Goal: Task Accomplishment & Management: Use online tool/utility

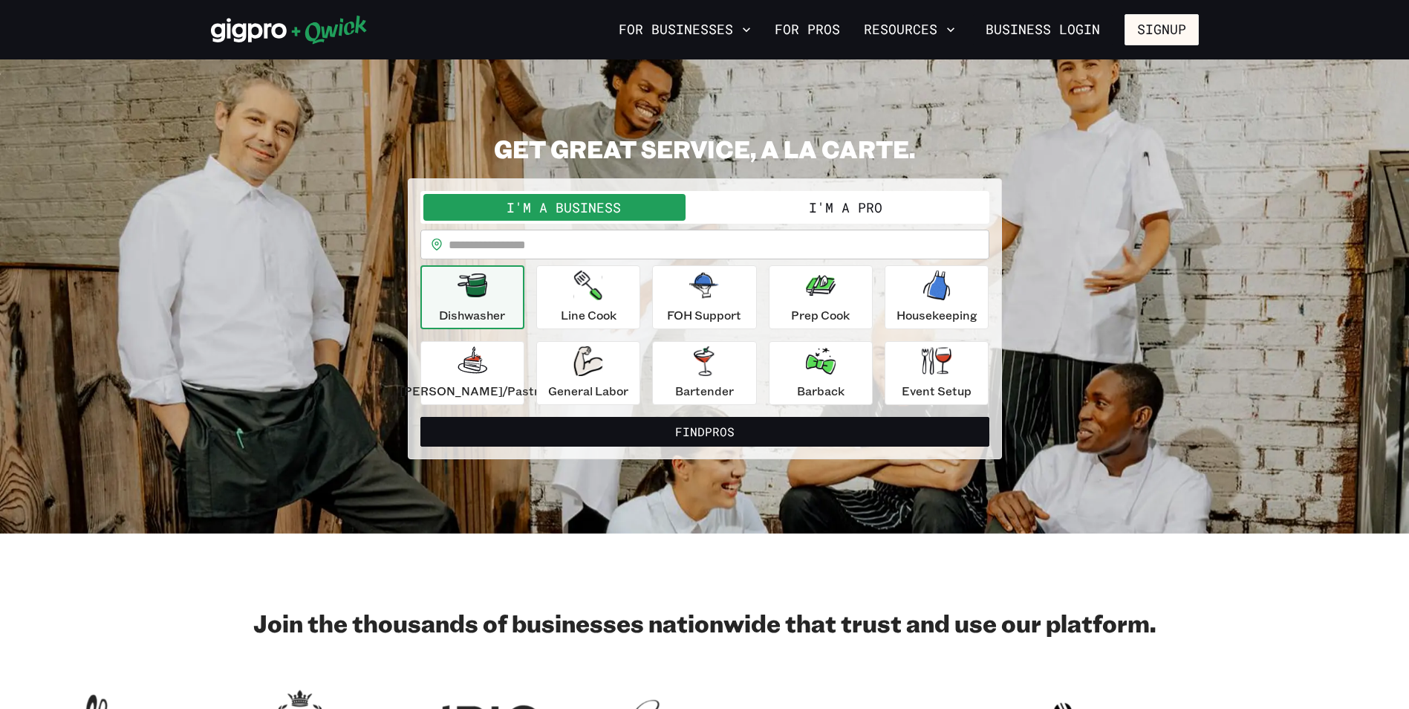
click at [621, 249] on input "text" at bounding box center [719, 244] width 541 height 30
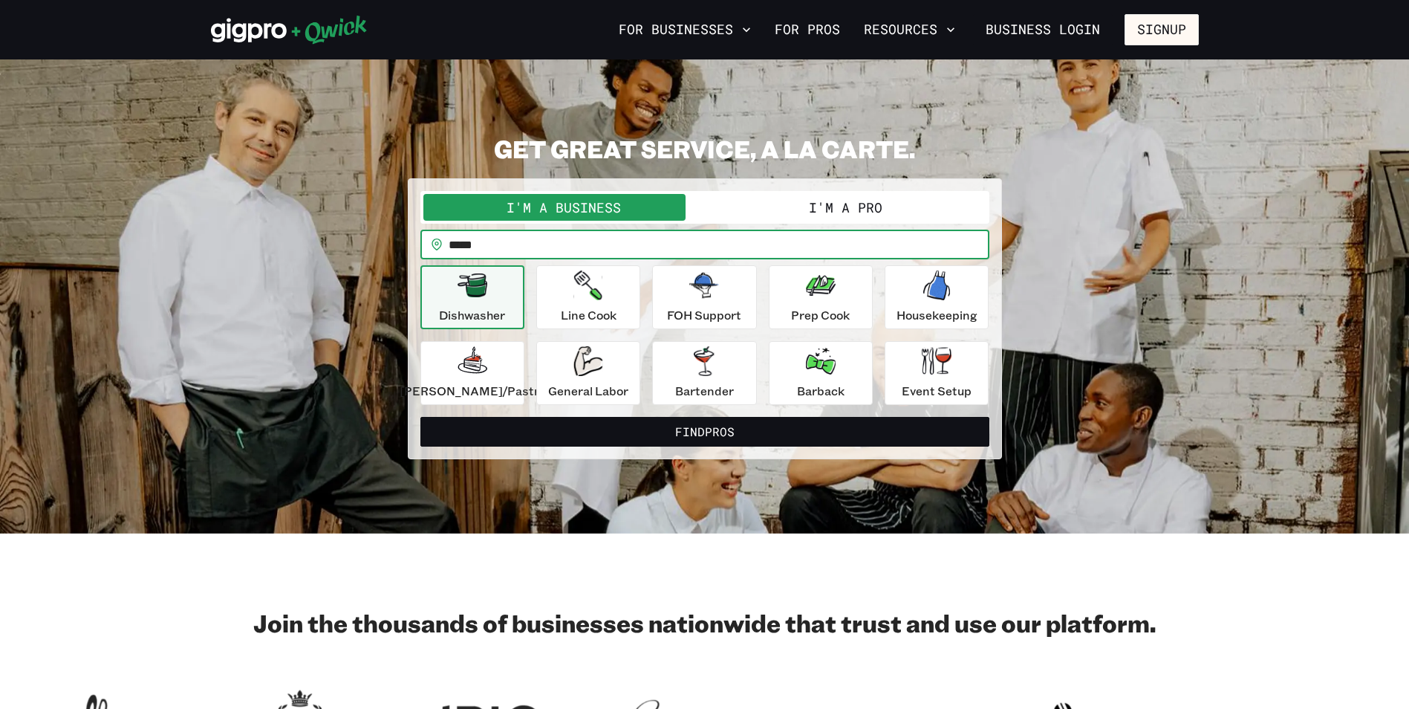
type input "*****"
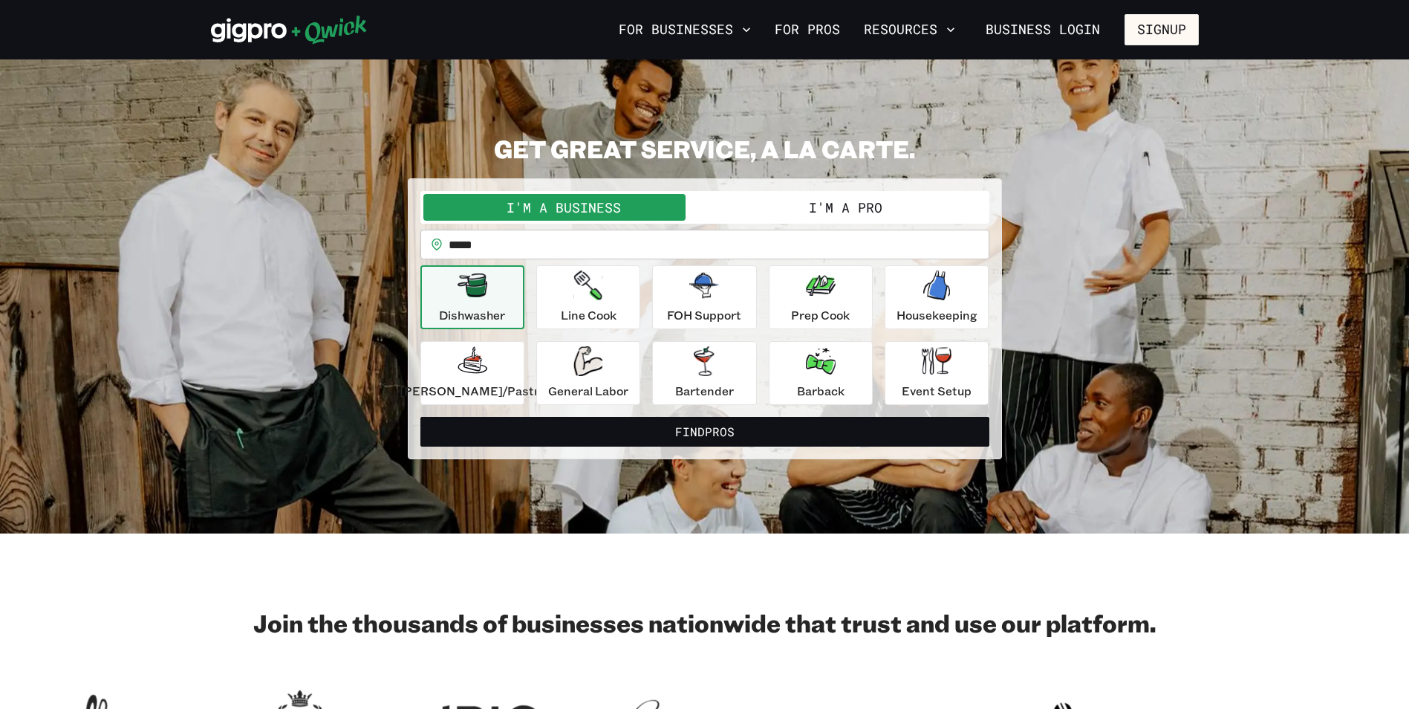
click at [841, 211] on button "I'm a Pro" at bounding box center [845, 207] width 281 height 27
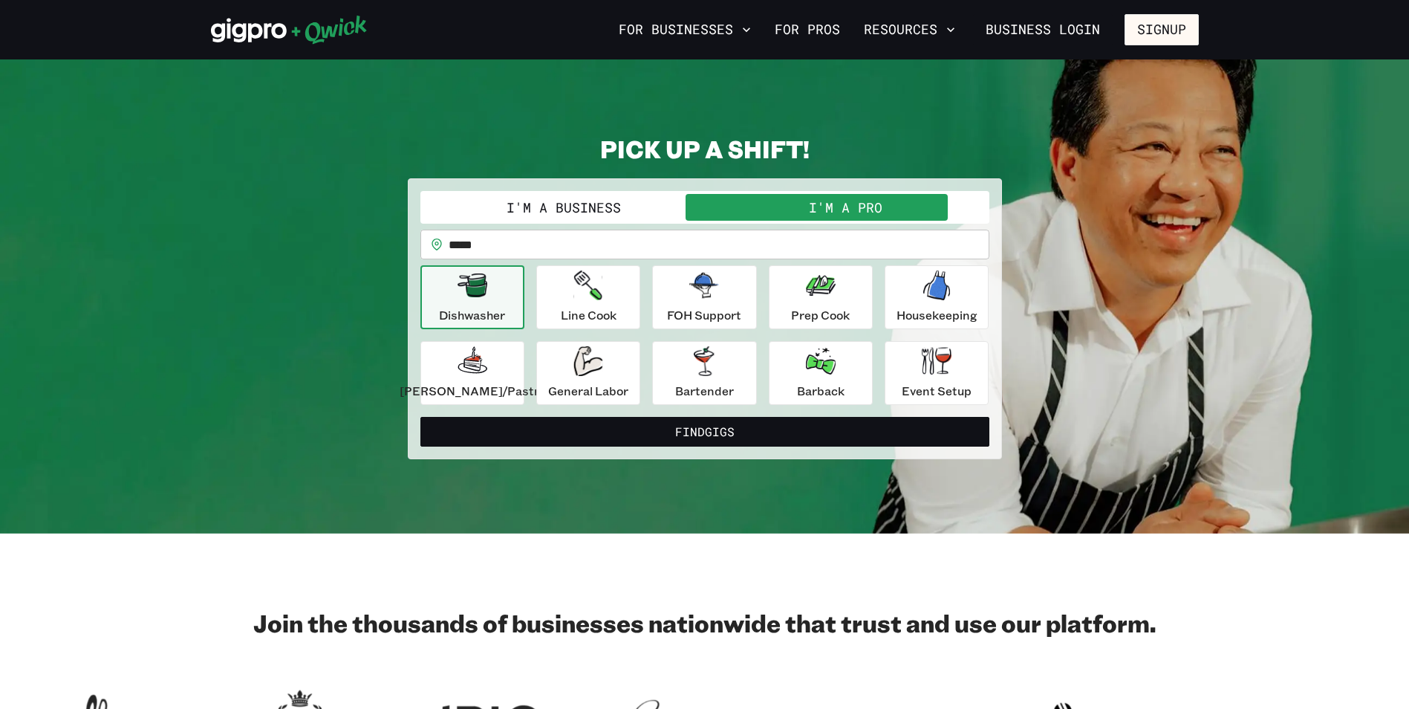
click at [639, 203] on button "I'm a Business" at bounding box center [563, 207] width 281 height 27
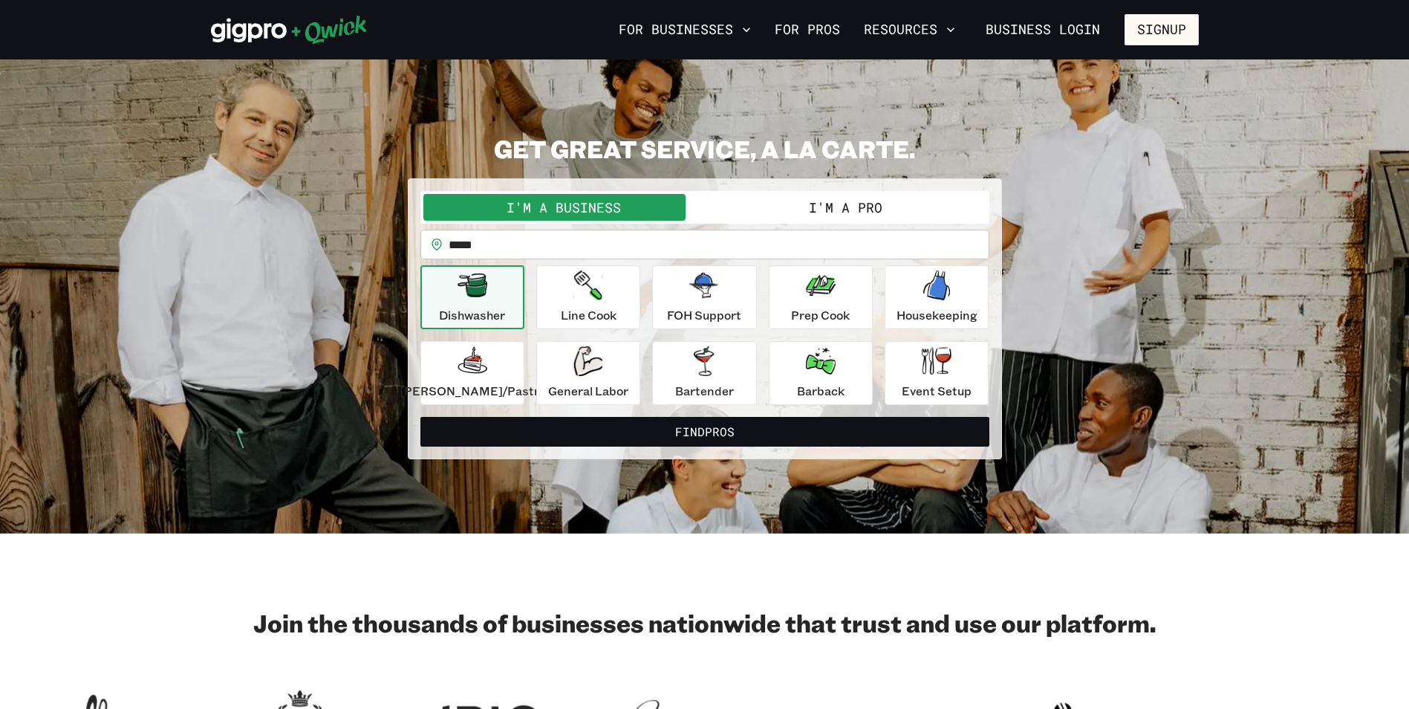
click at [893, 206] on button "I'm a Pro" at bounding box center [845, 207] width 281 height 27
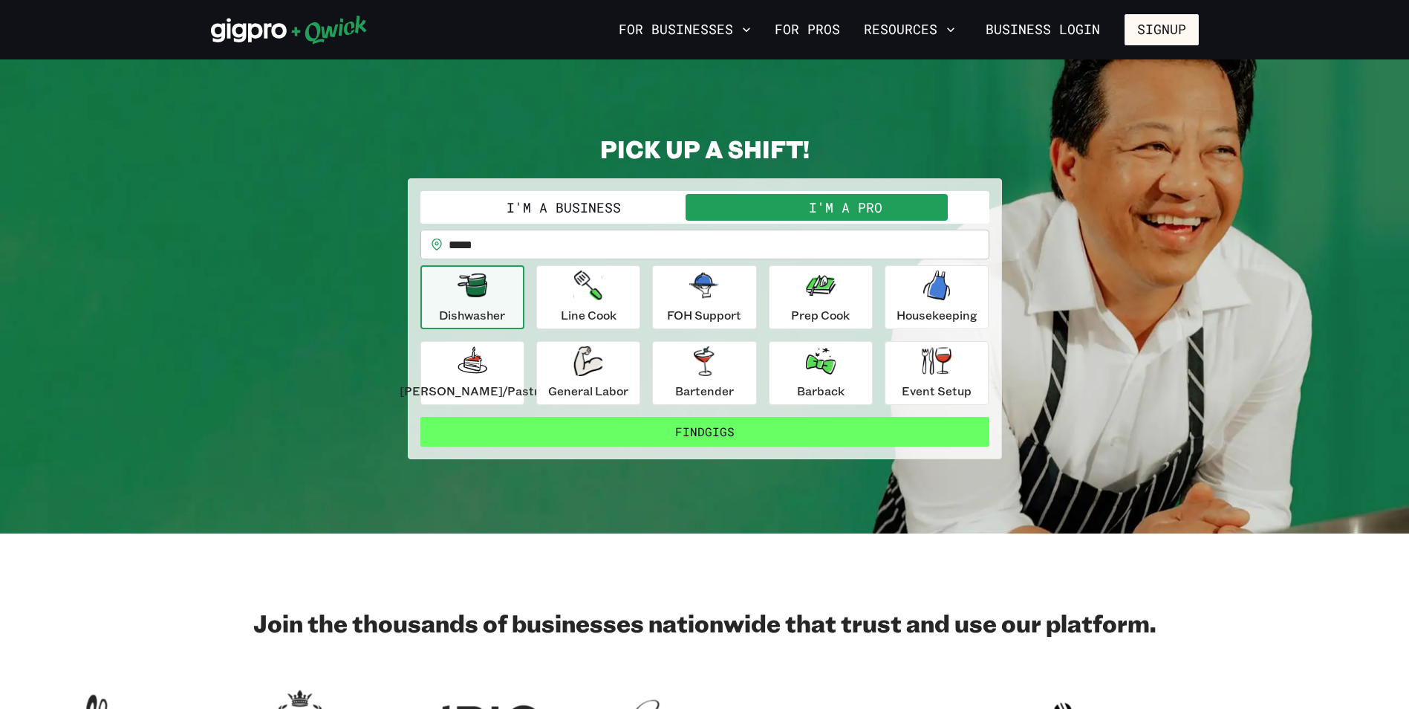
click at [726, 434] on button "Find Gigs" at bounding box center [704, 432] width 569 height 30
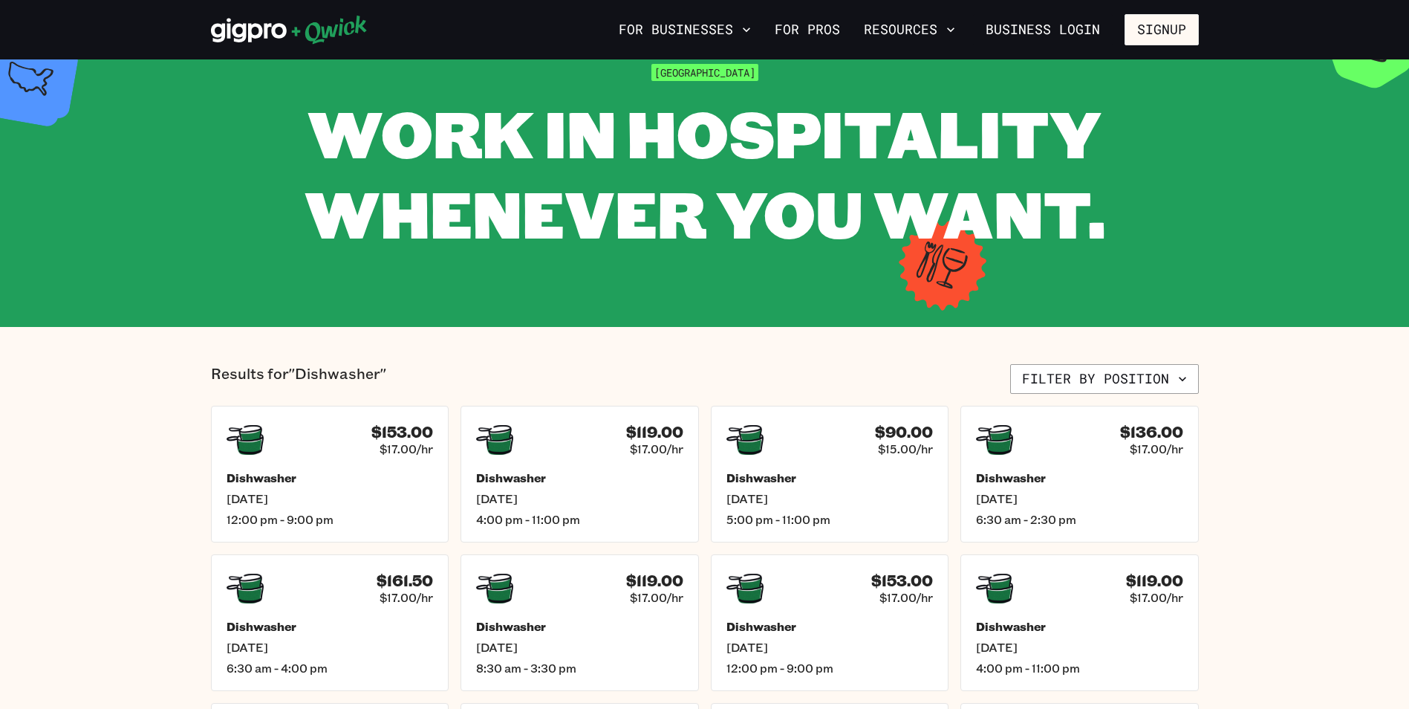
scroll to position [74, 0]
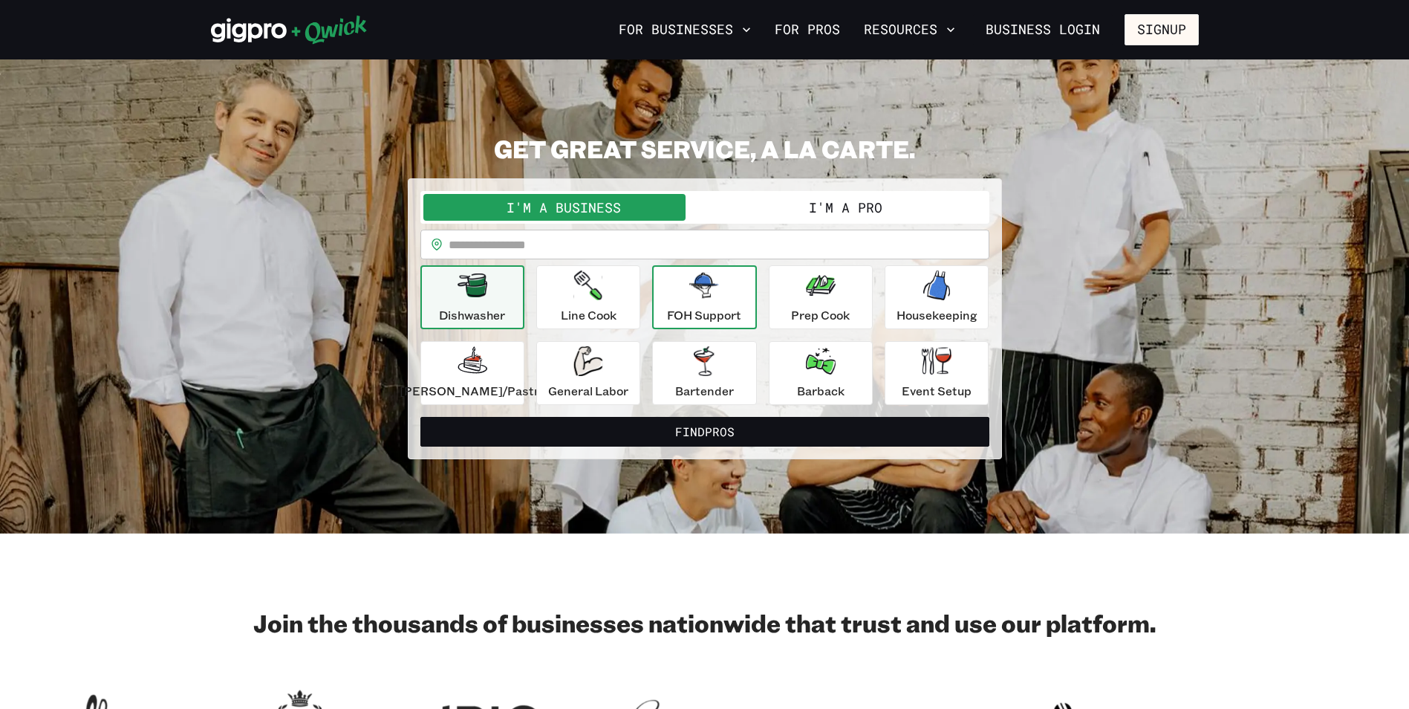
click at [729, 305] on div "FOH Support" at bounding box center [704, 296] width 74 height 53
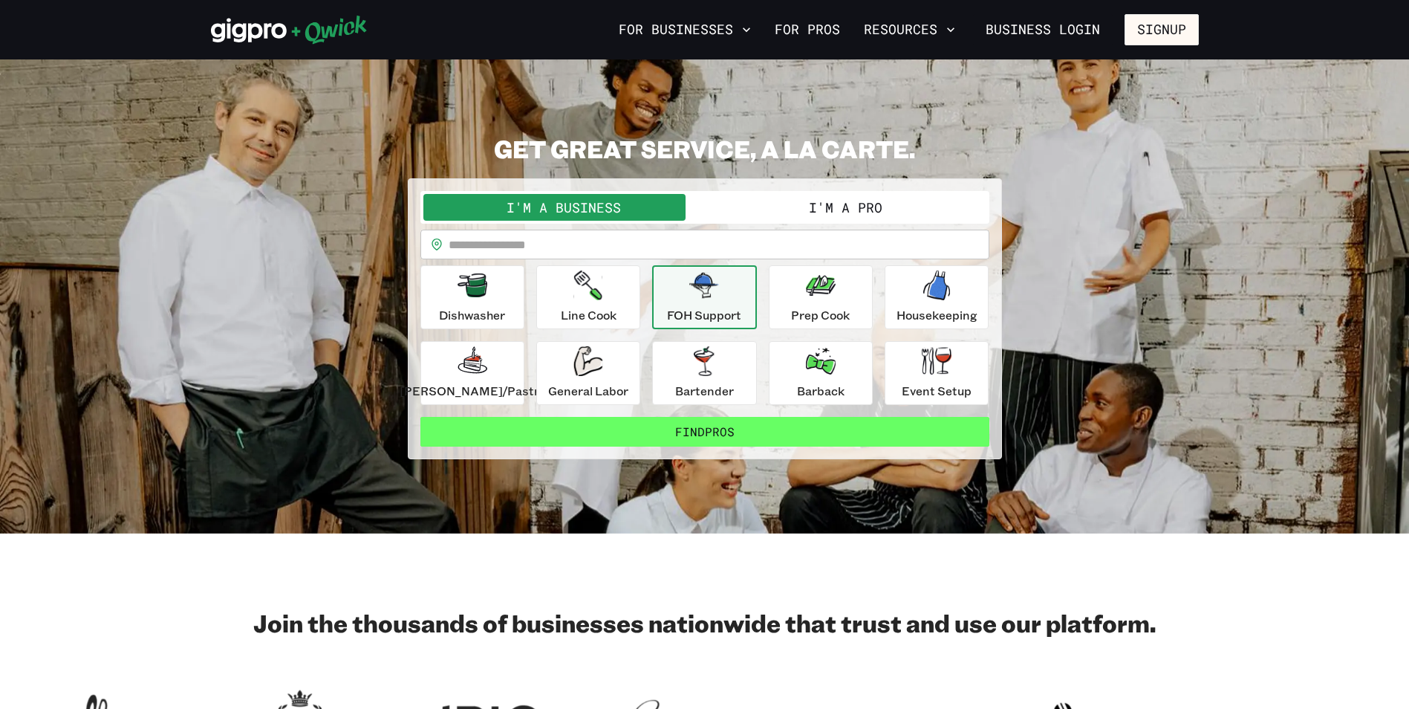
click at [696, 428] on button "Find Pros" at bounding box center [704, 432] width 569 height 30
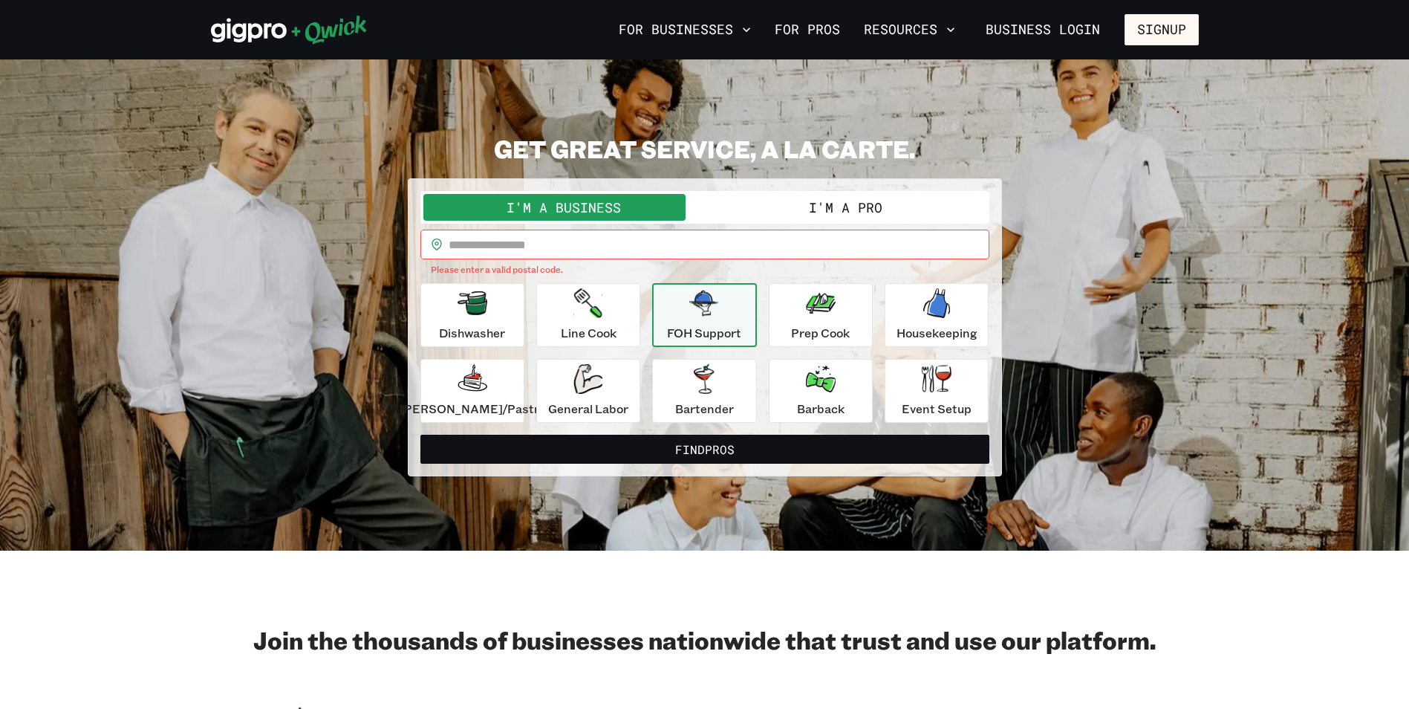
click at [558, 258] on input "text" at bounding box center [719, 244] width 541 height 30
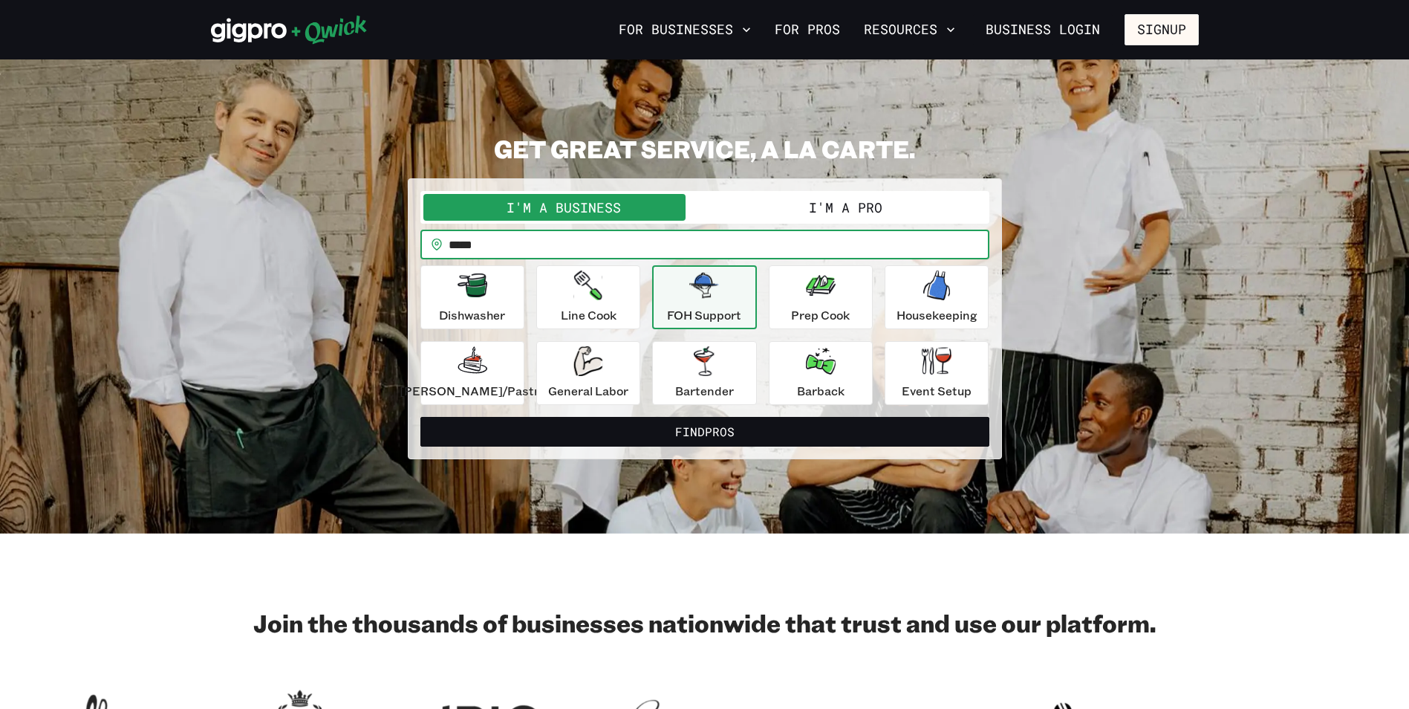
type input "*****"
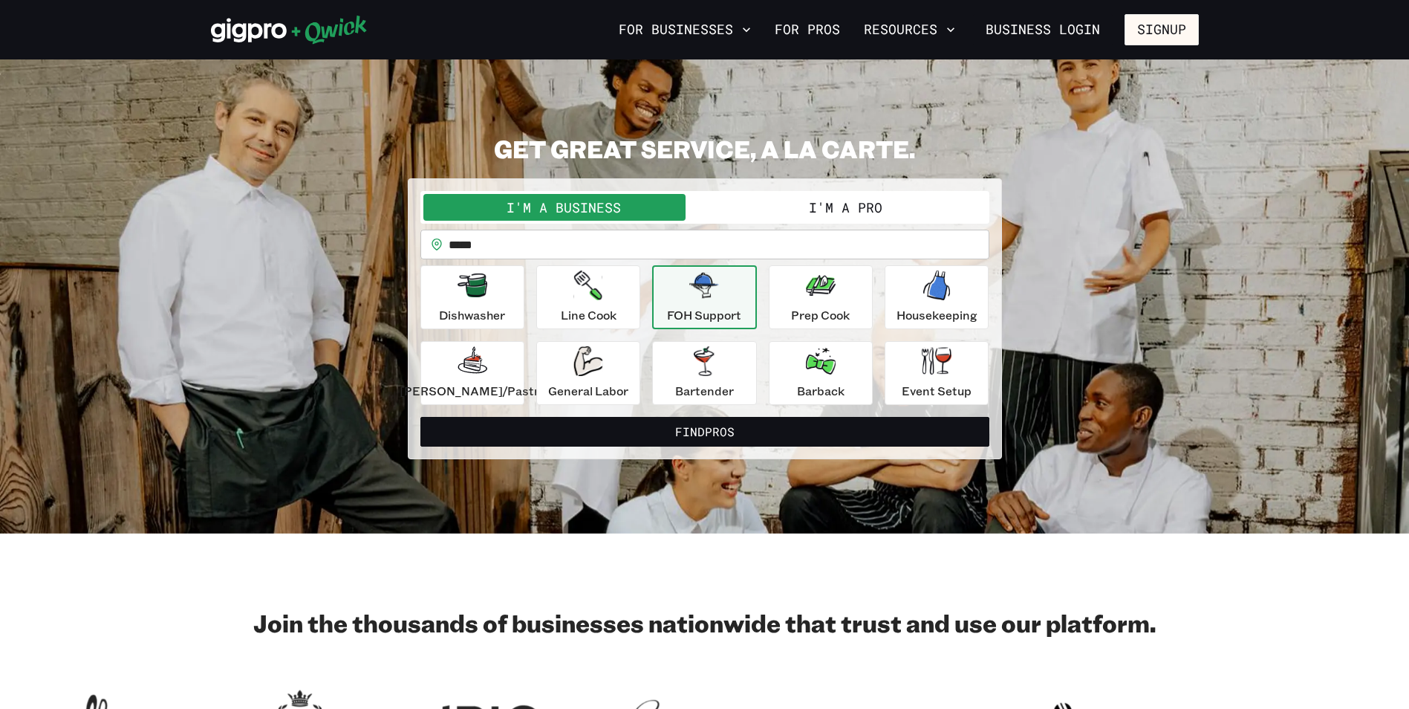
click at [849, 199] on button "I'm a Pro" at bounding box center [845, 207] width 281 height 27
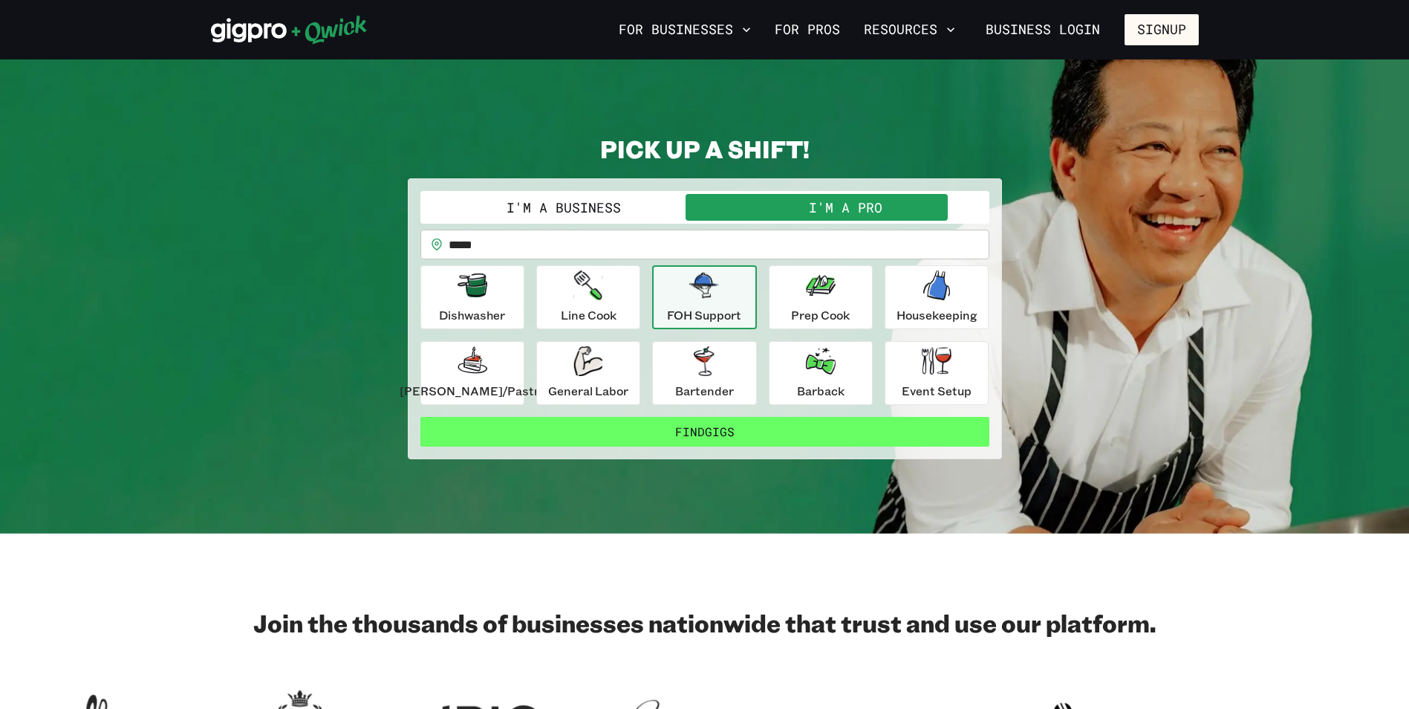
click at [709, 424] on button "Find Gigs" at bounding box center [704, 432] width 569 height 30
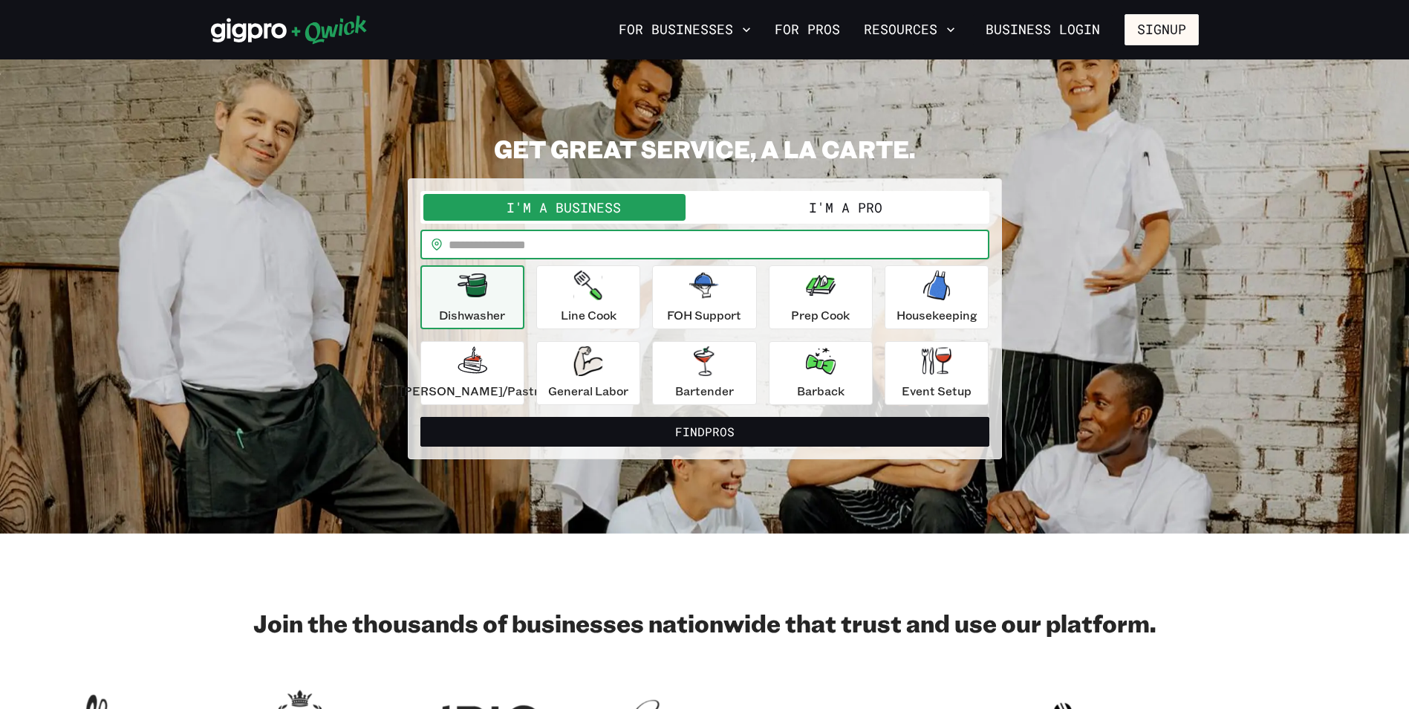
click at [563, 253] on input "text" at bounding box center [719, 244] width 541 height 30
type input "*****"
drag, startPoint x: 712, startPoint y: 371, endPoint x: 705, endPoint y: 380, distance: 11.0
click at [711, 371] on icon "button" at bounding box center [704, 361] width 20 height 30
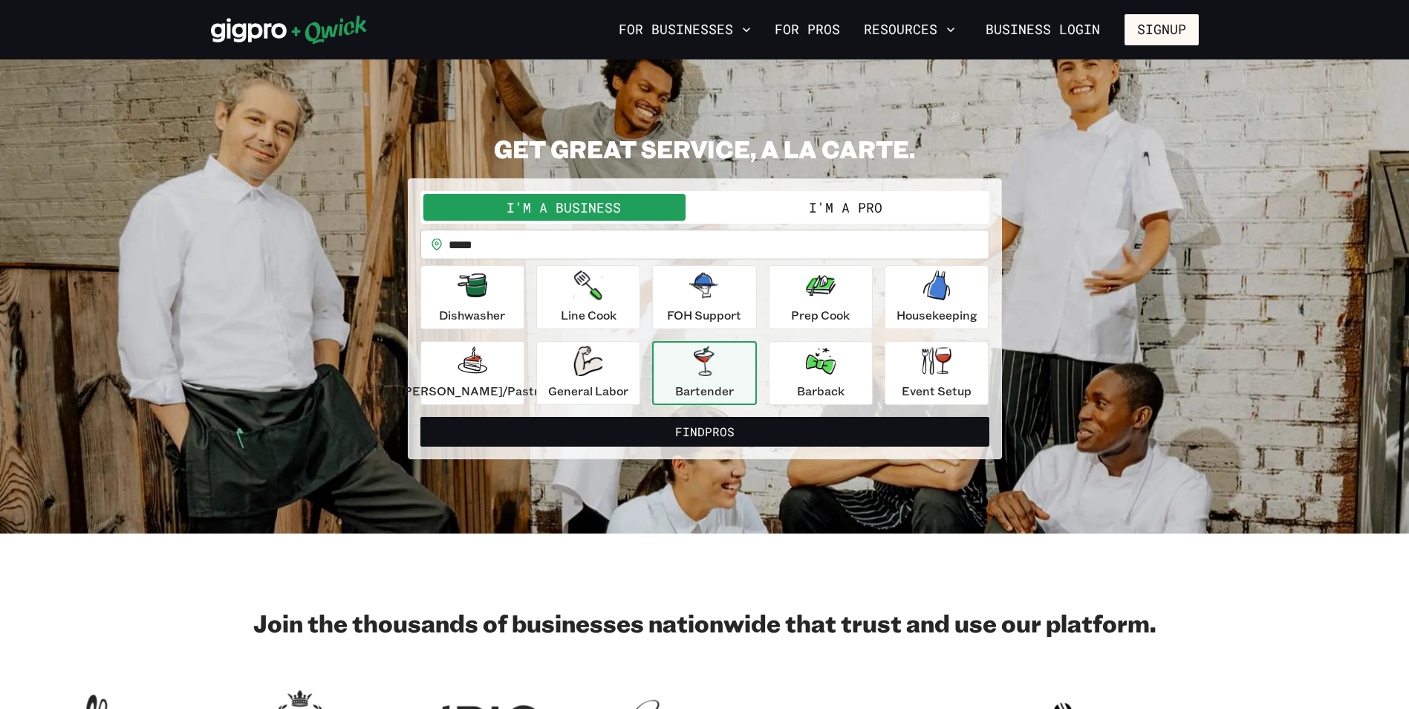
click at [876, 215] on button "I'm a Pro" at bounding box center [845, 207] width 281 height 27
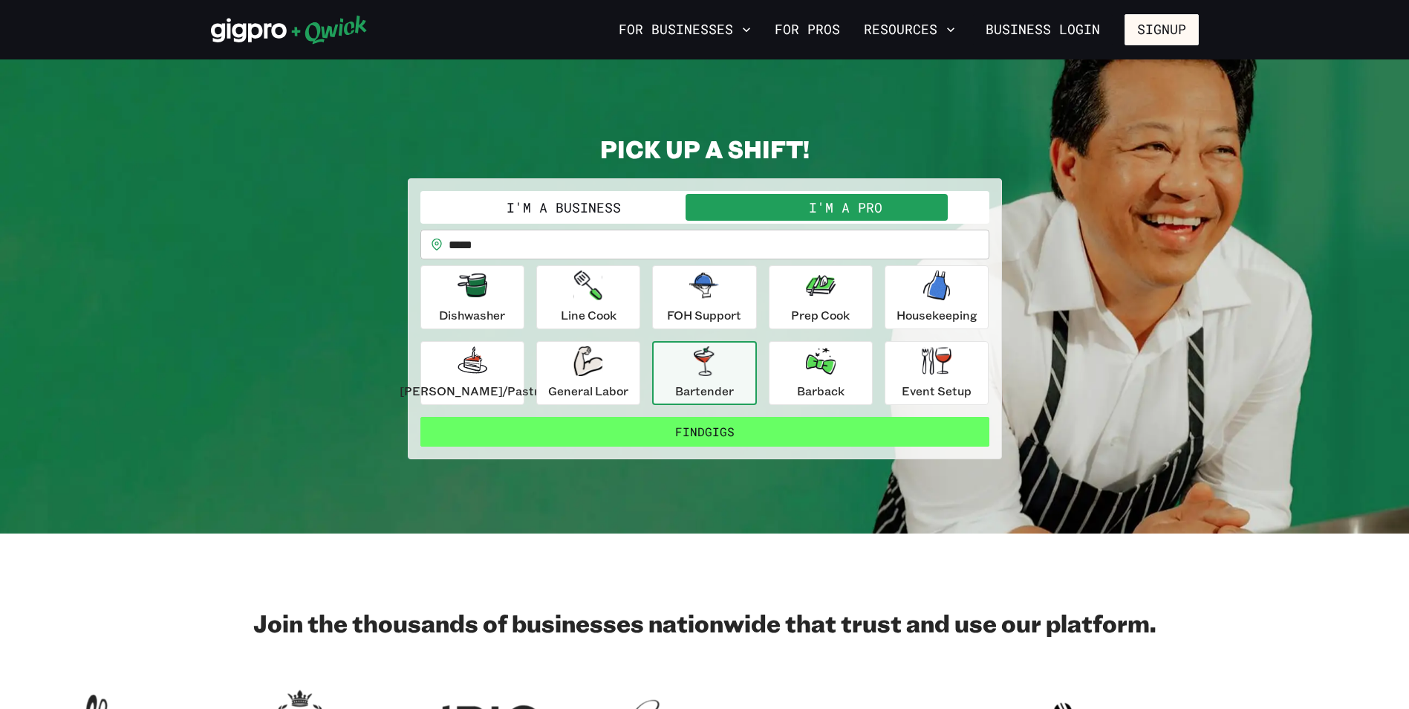
click at [735, 427] on button "Find Gigs" at bounding box center [704, 432] width 569 height 30
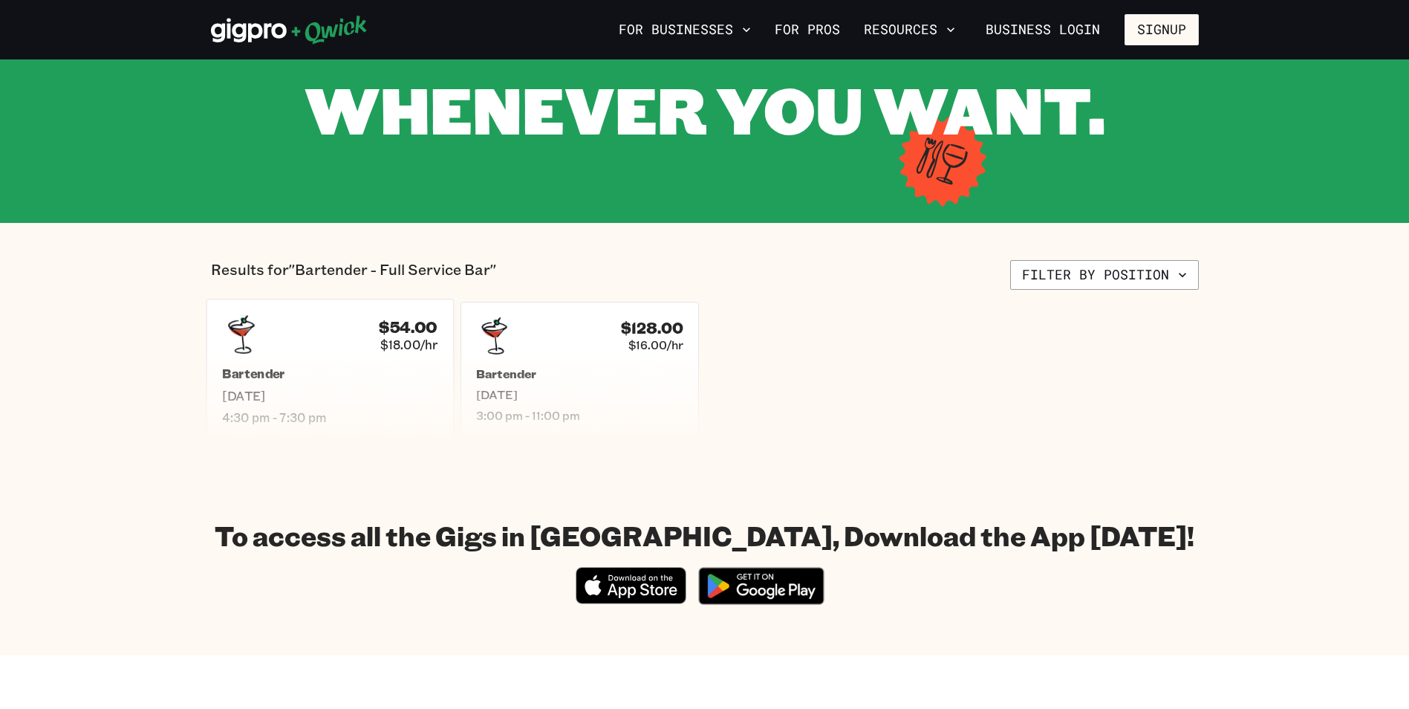
scroll to position [149, 0]
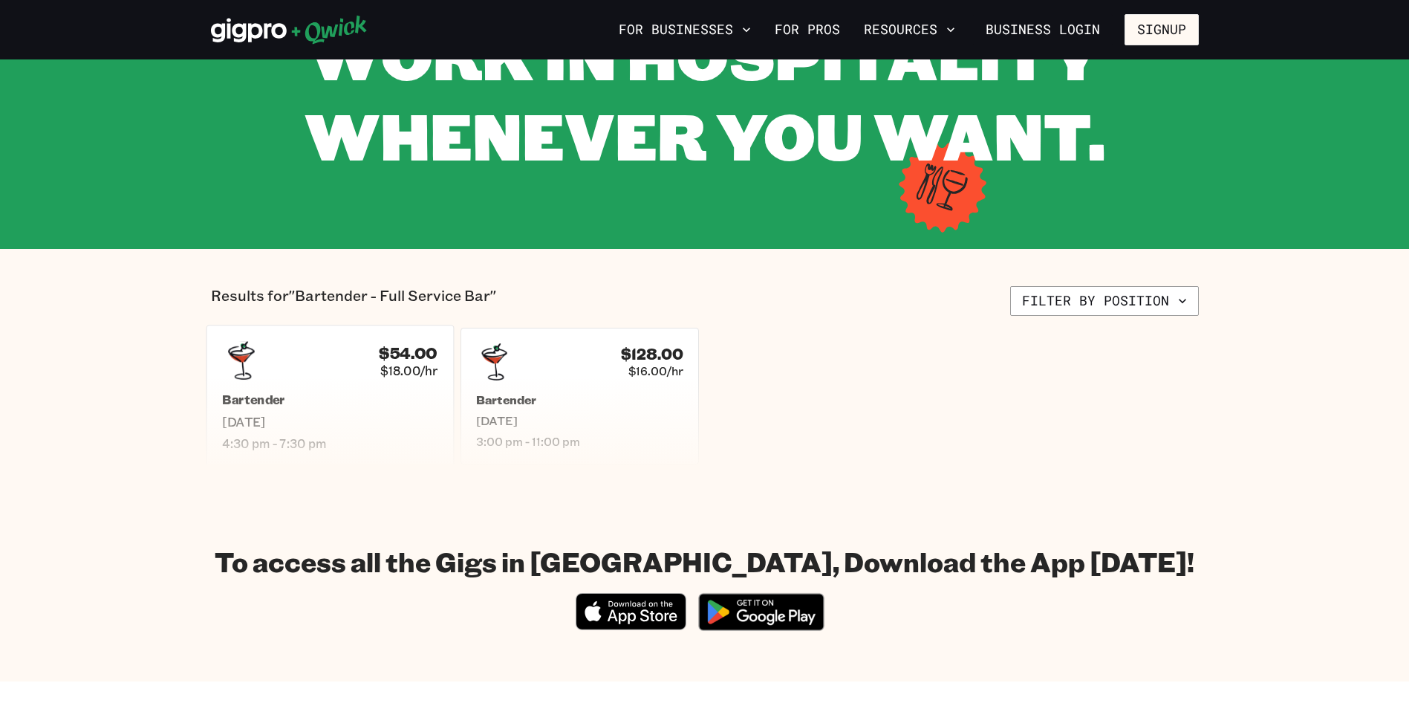
click at [344, 373] on div "$54.00 $18.00/hr" at bounding box center [329, 360] width 215 height 39
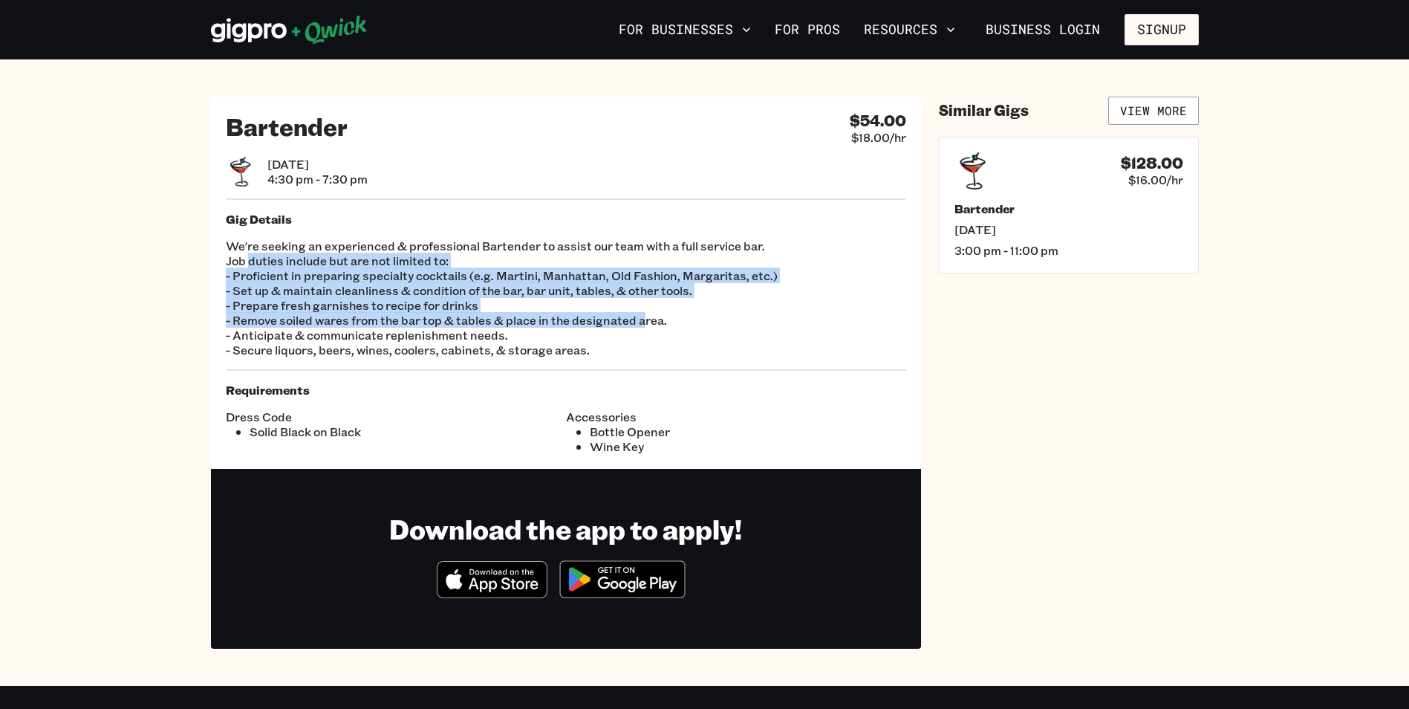
drag, startPoint x: 247, startPoint y: 262, endPoint x: 643, endPoint y: 318, distance: 399.7
click at [643, 318] on p "We're seeking an experienced & professional Bartender to assist our team with a…" at bounding box center [566, 297] width 680 height 119
